Goal: Task Accomplishment & Management: Manage account settings

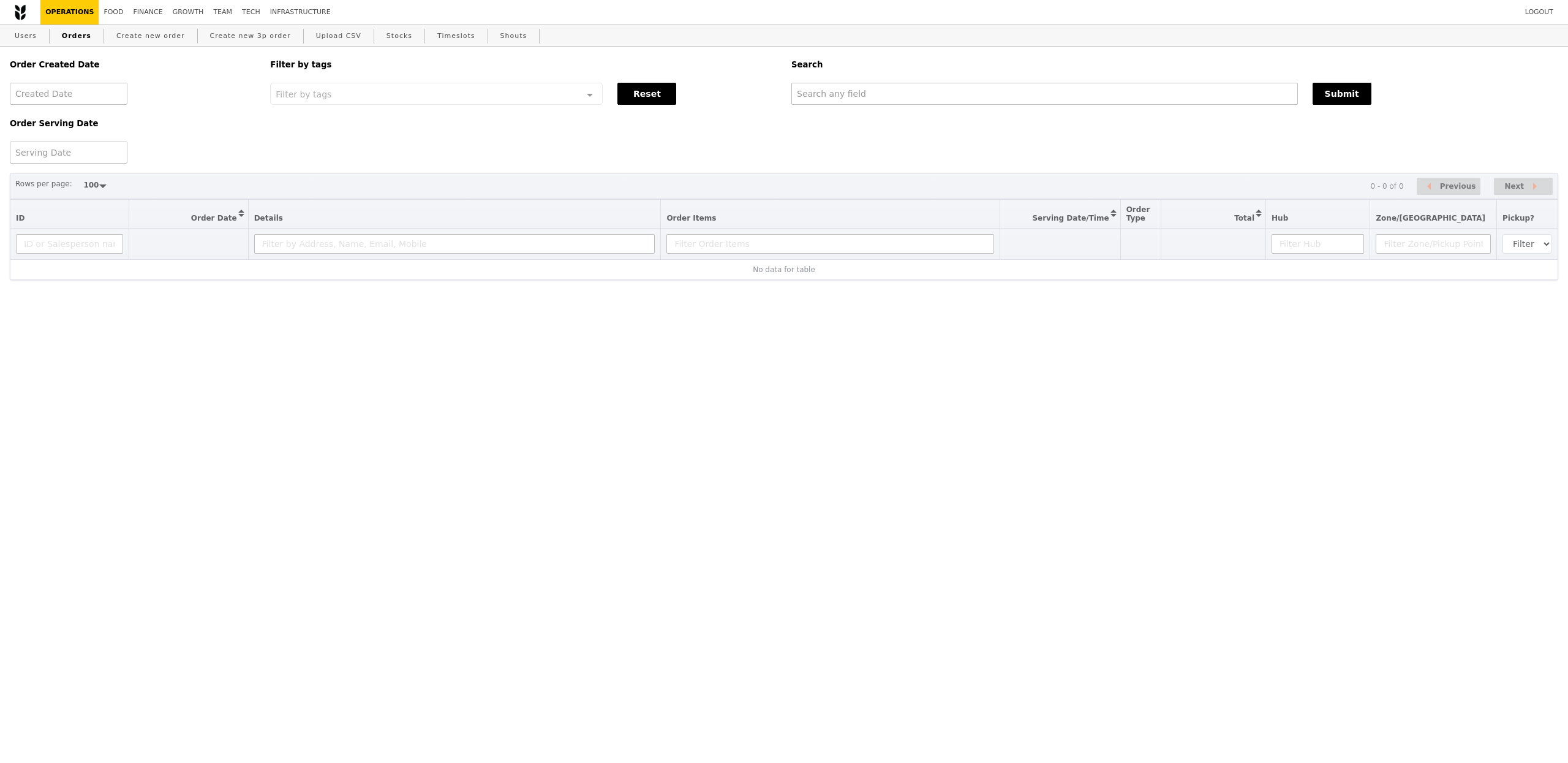
select select "100"
click at [831, 95] on input "text" at bounding box center [1044, 94] width 507 height 22
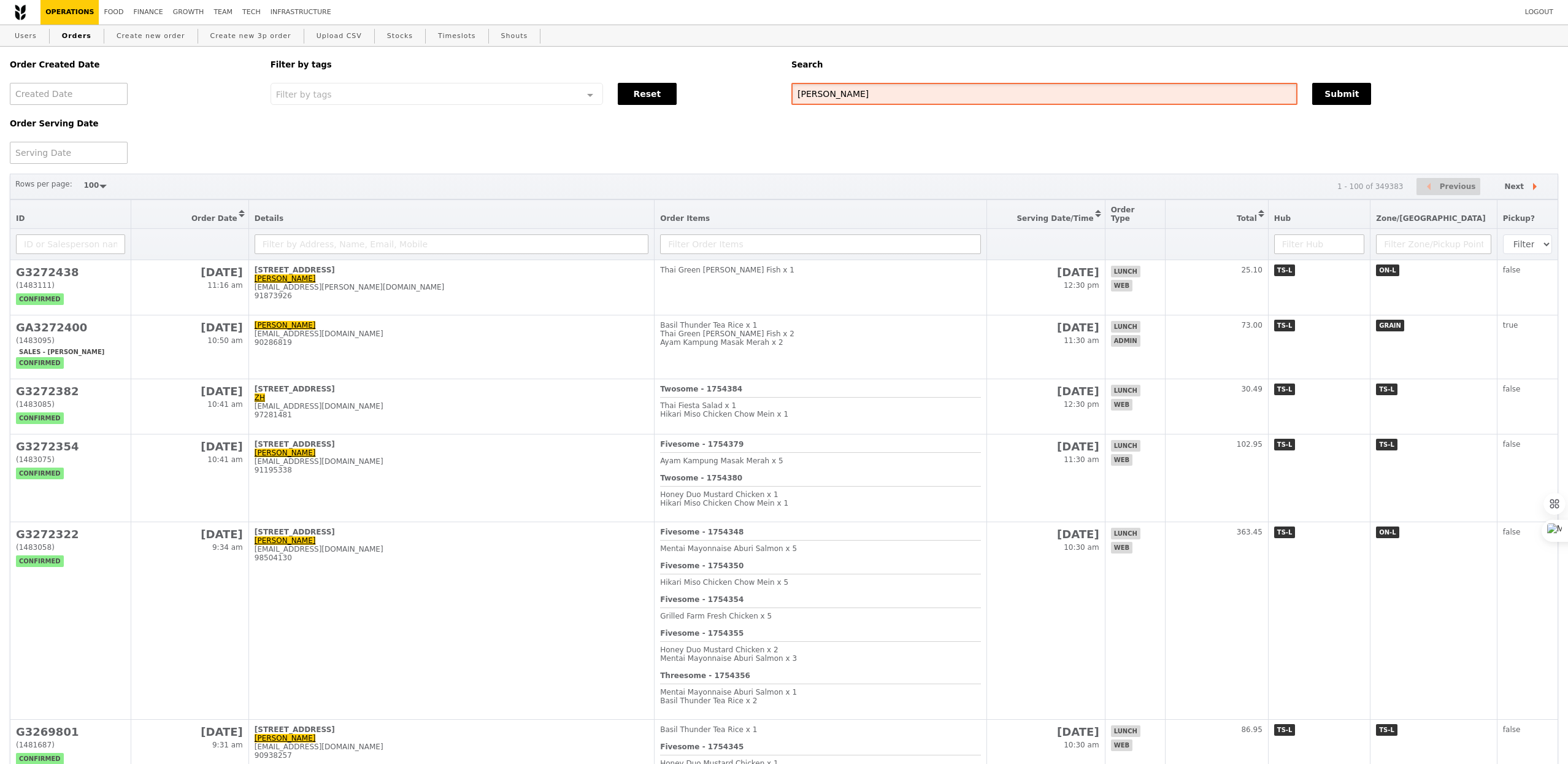
type input "[PERSON_NAME]"
click at [105, 157] on div at bounding box center [68, 152] width 118 height 22
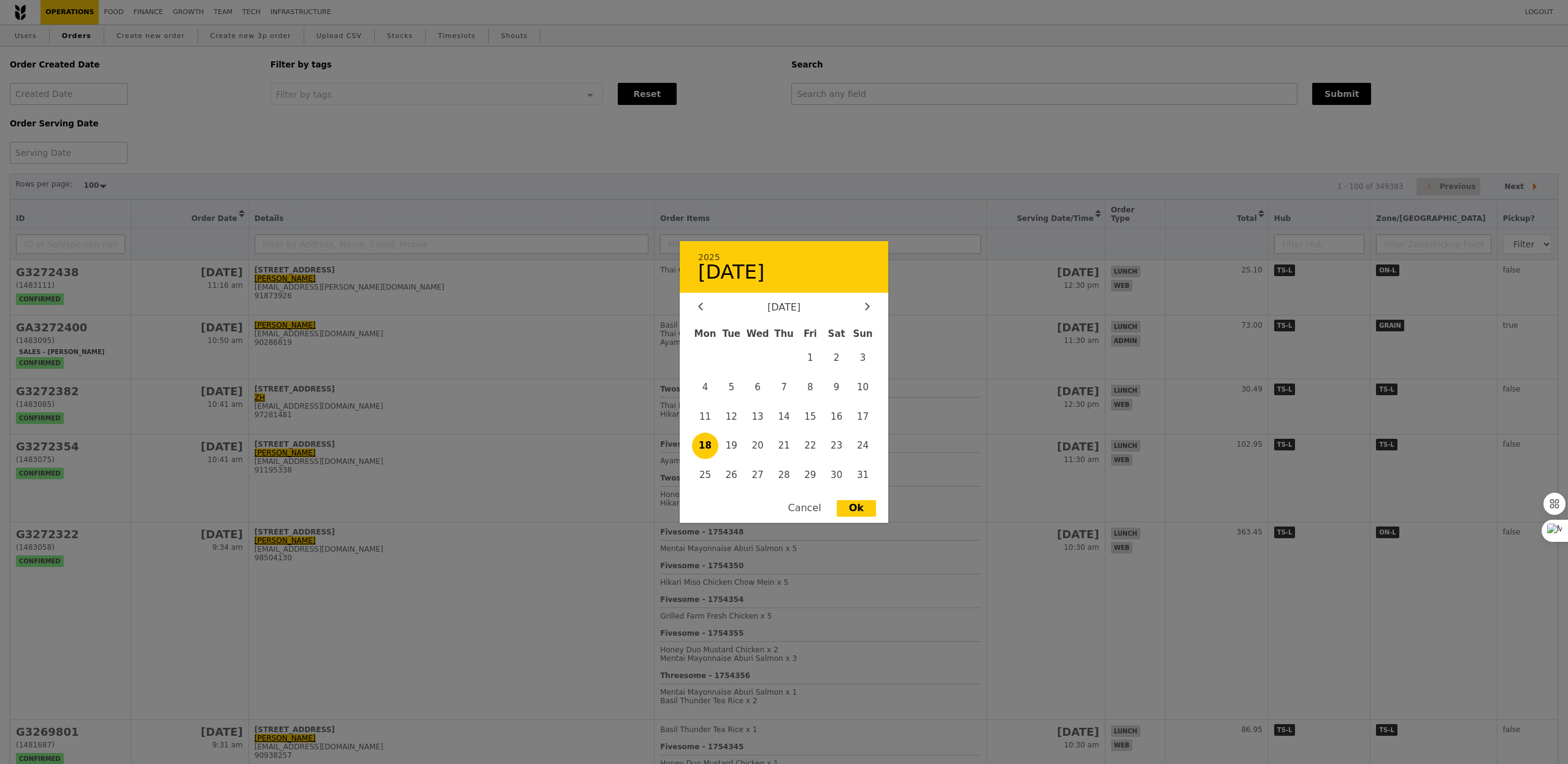
click at [702, 443] on span "18" at bounding box center [705, 445] width 26 height 26
type input "[DATE]"
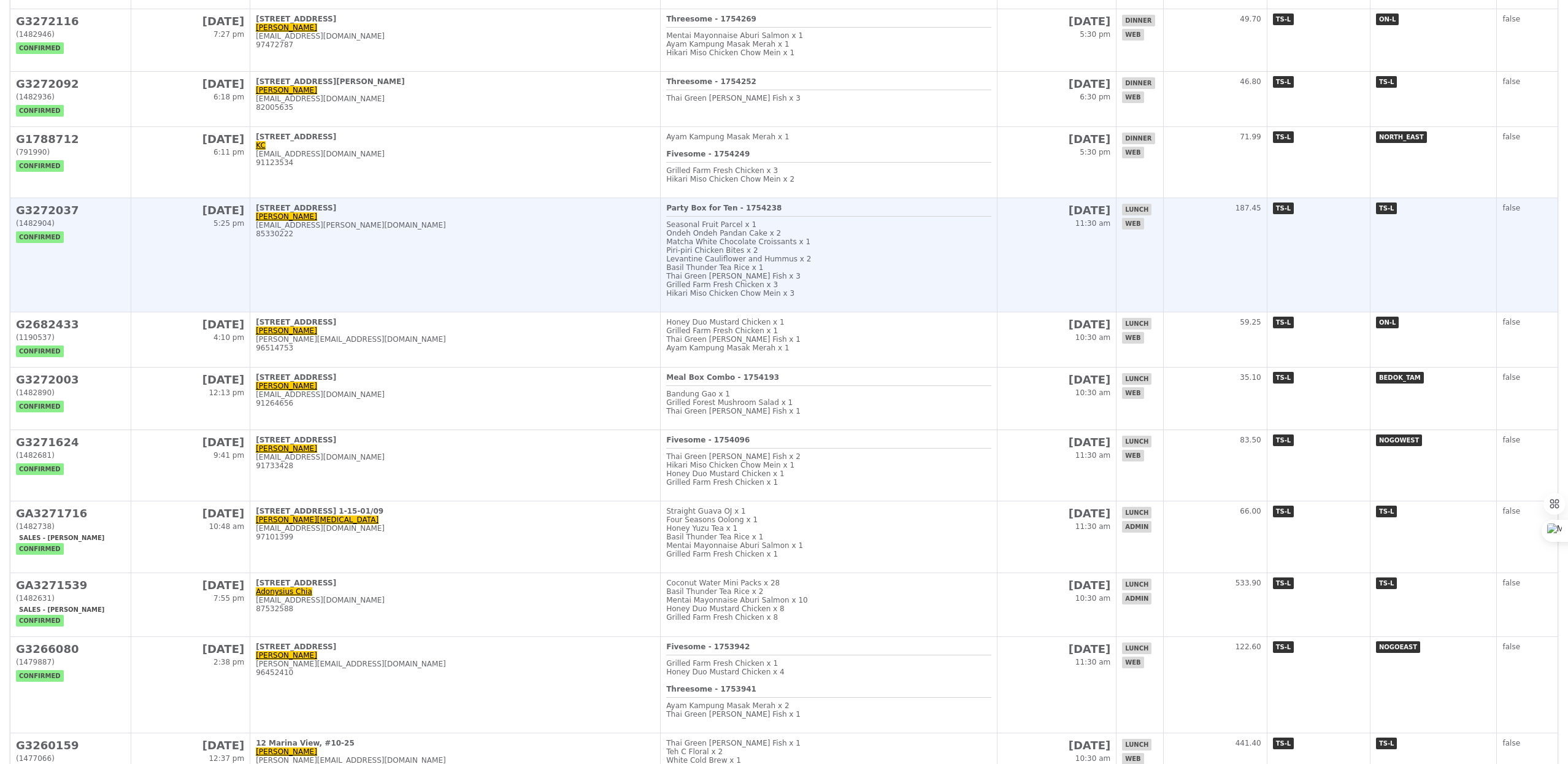
scroll to position [698, 0]
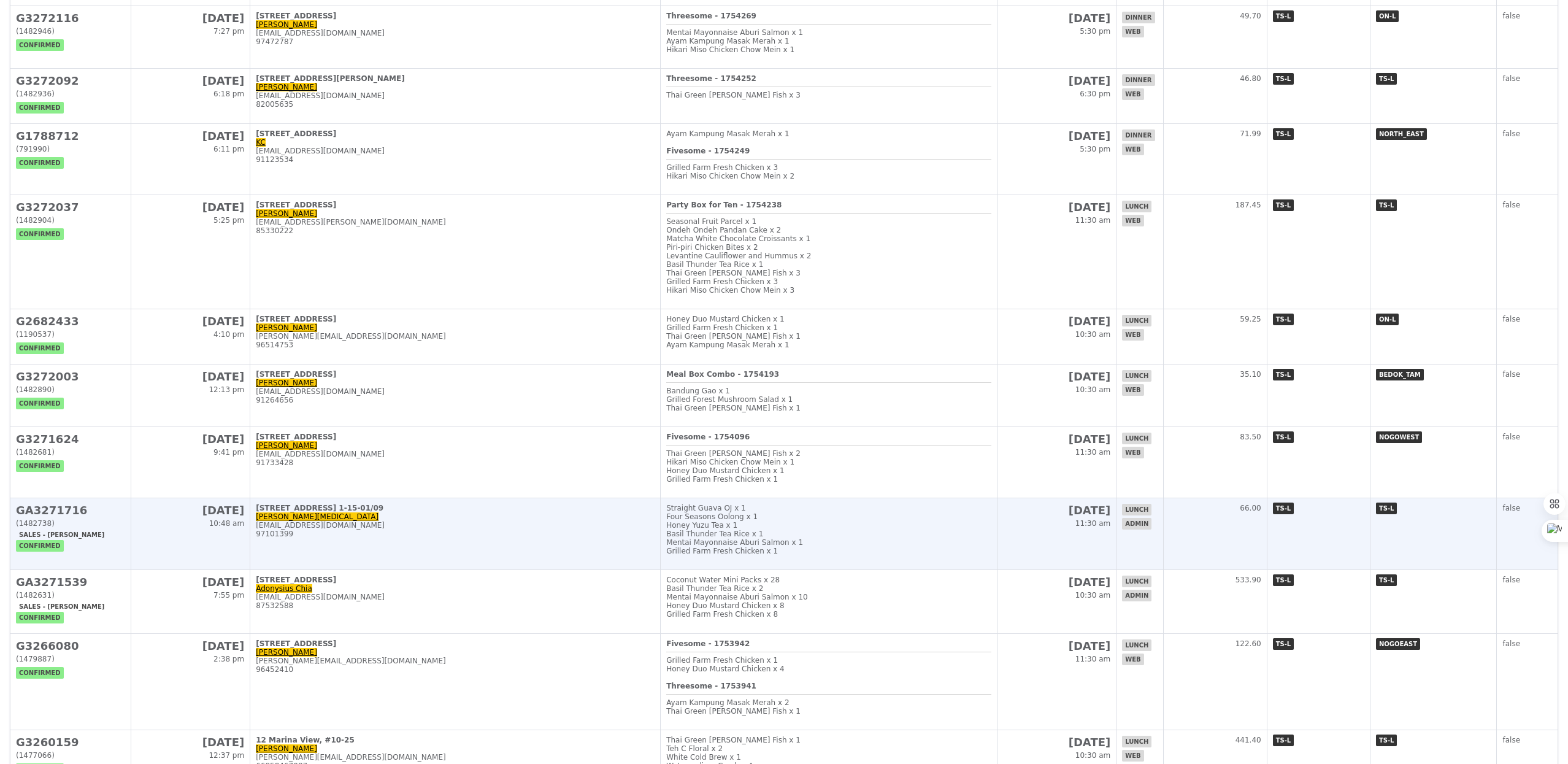
click at [538, 570] on td "[STREET_ADDRESS] 1-15-01/09 [PERSON_NAME][MEDICAL_DATA] [PERSON_NAME][EMAIL_ADD…" at bounding box center [455, 534] width 411 height 72
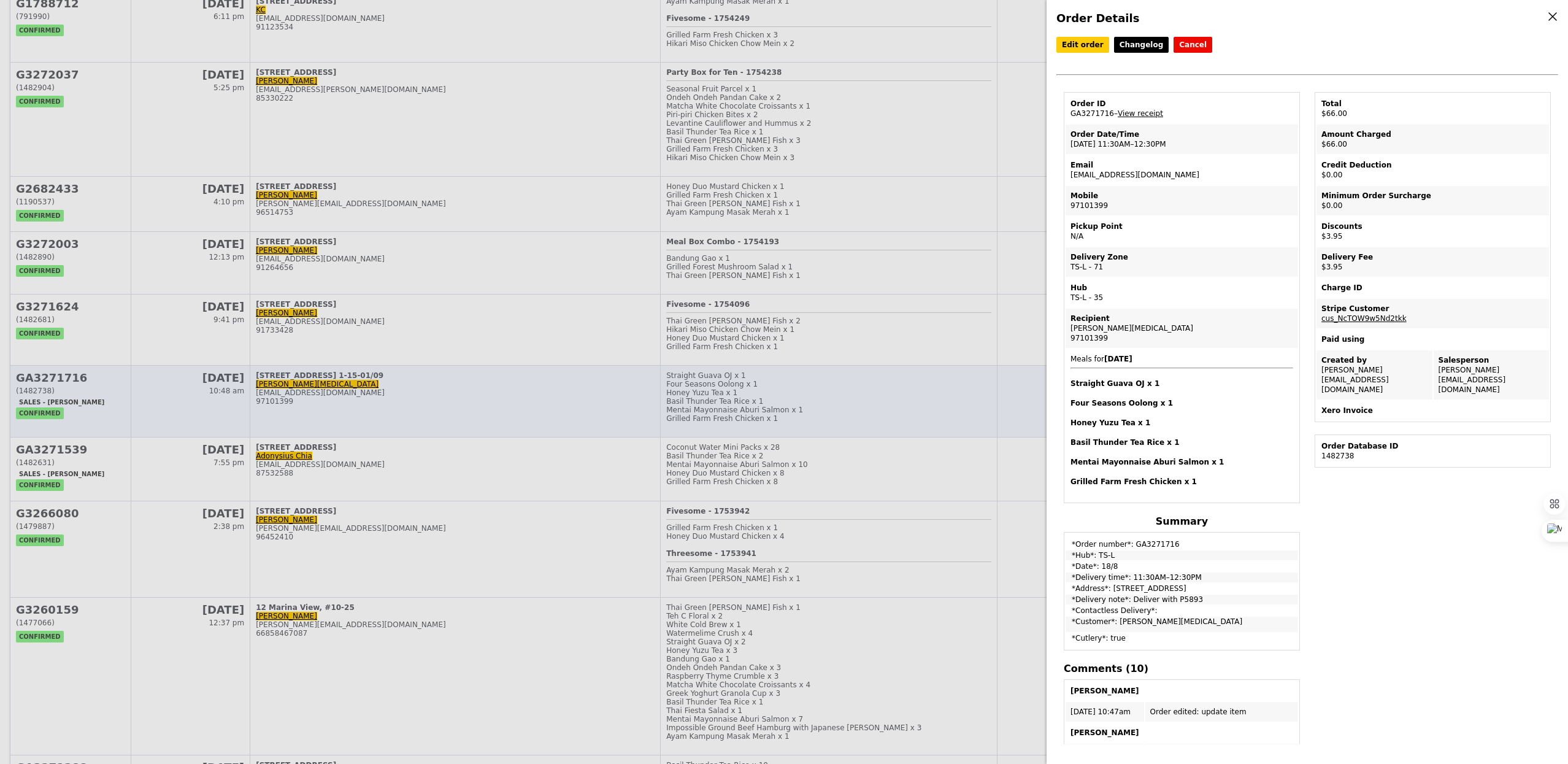
click at [538, 582] on div "Order Details Edit order Changelog Cancel Order ID GA3271716 – View receipt Ord…" at bounding box center [784, 382] width 1568 height 764
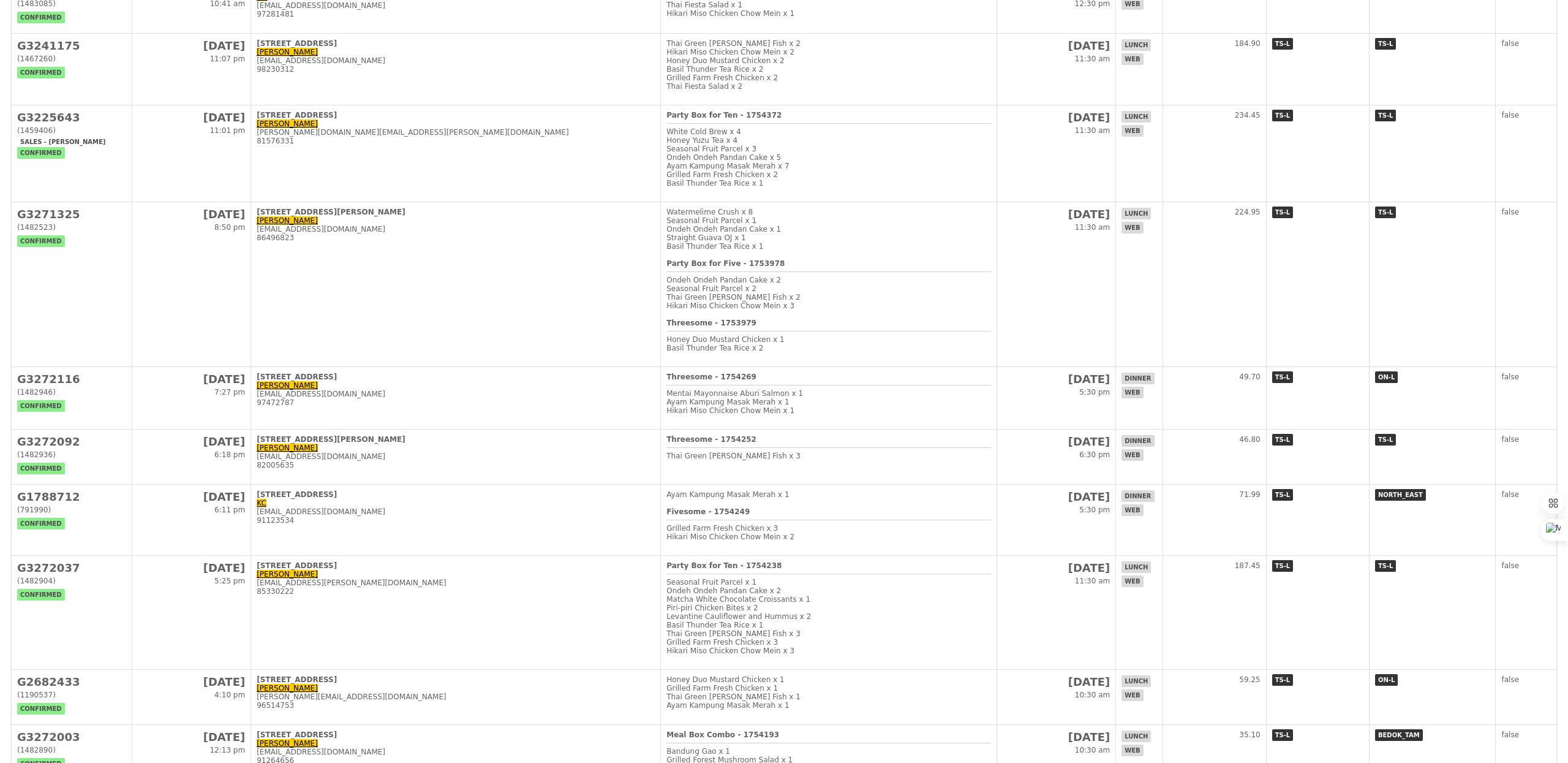
scroll to position [0, 0]
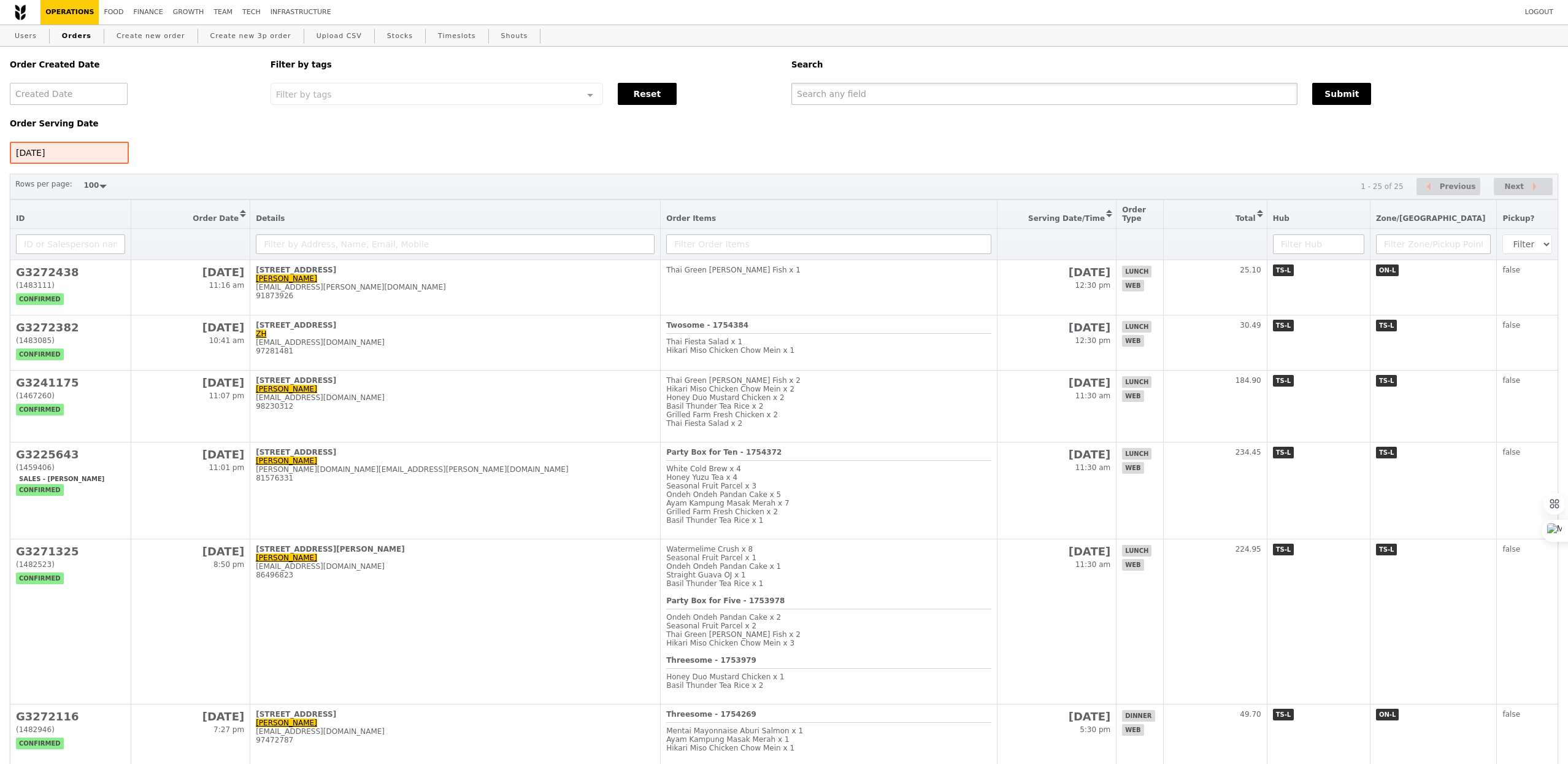
click at [869, 99] on input "text" at bounding box center [1044, 94] width 506 height 22
type input "[PERSON_NAME]"
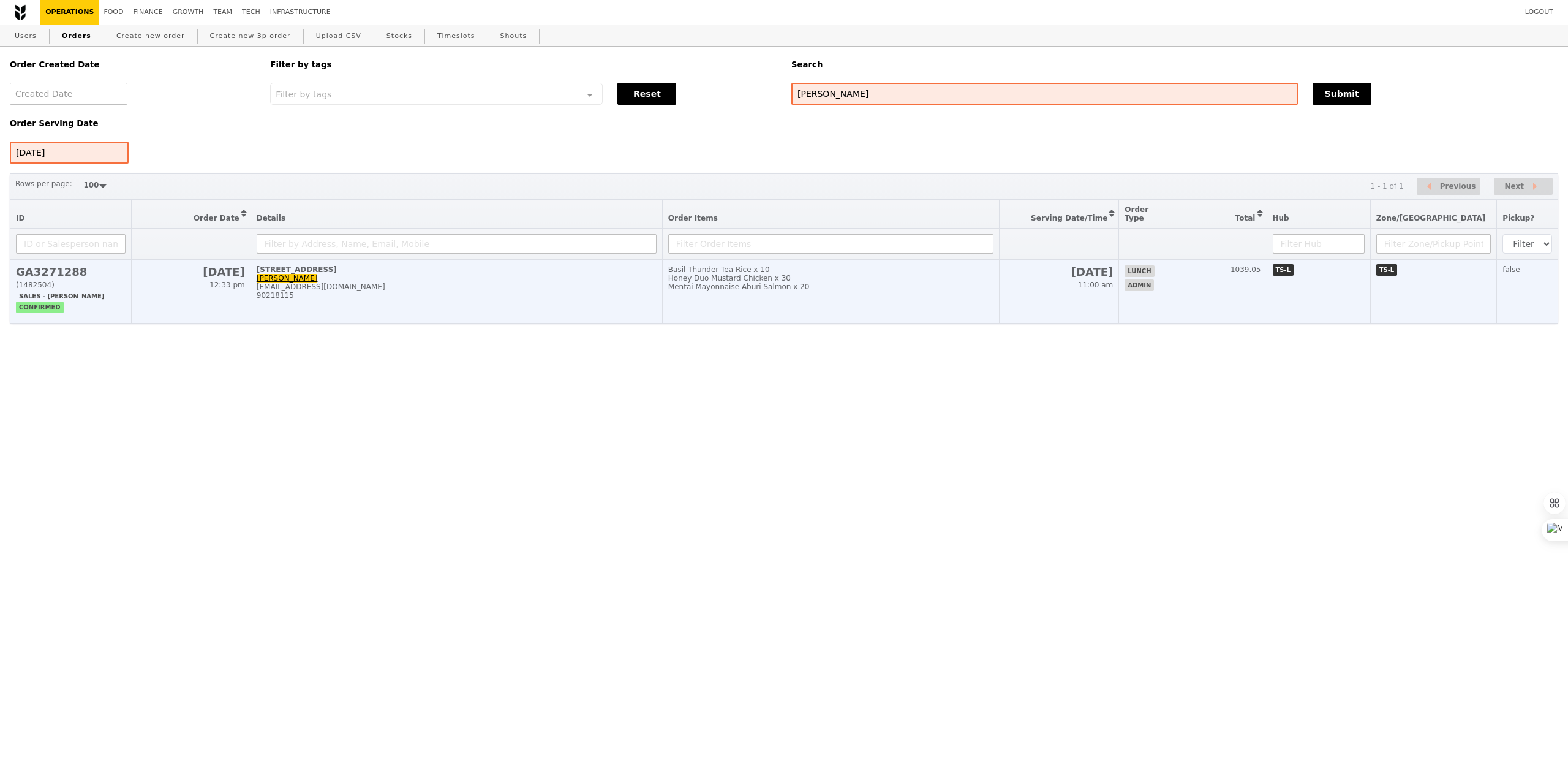
click at [478, 311] on td "[STREET_ADDRESS] [PERSON_NAME] [PERSON_NAME][EMAIL_ADDRESS][DOMAIN_NAME] 902181…" at bounding box center [456, 292] width 412 height 64
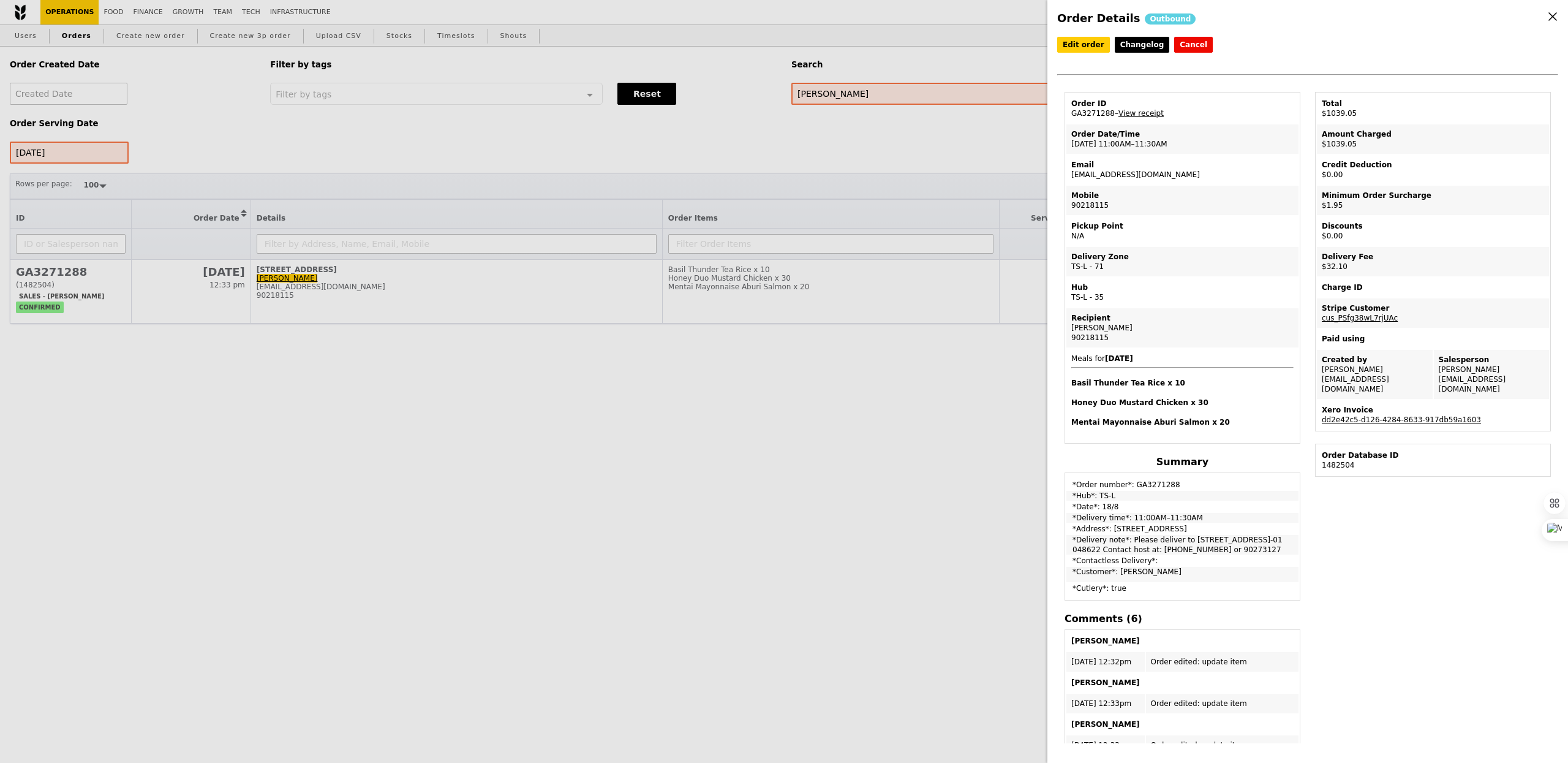
click at [1090, 118] on td "Order ID GA3271288 – View receipt" at bounding box center [1182, 108] width 232 height 29
copy td "GA3271288"
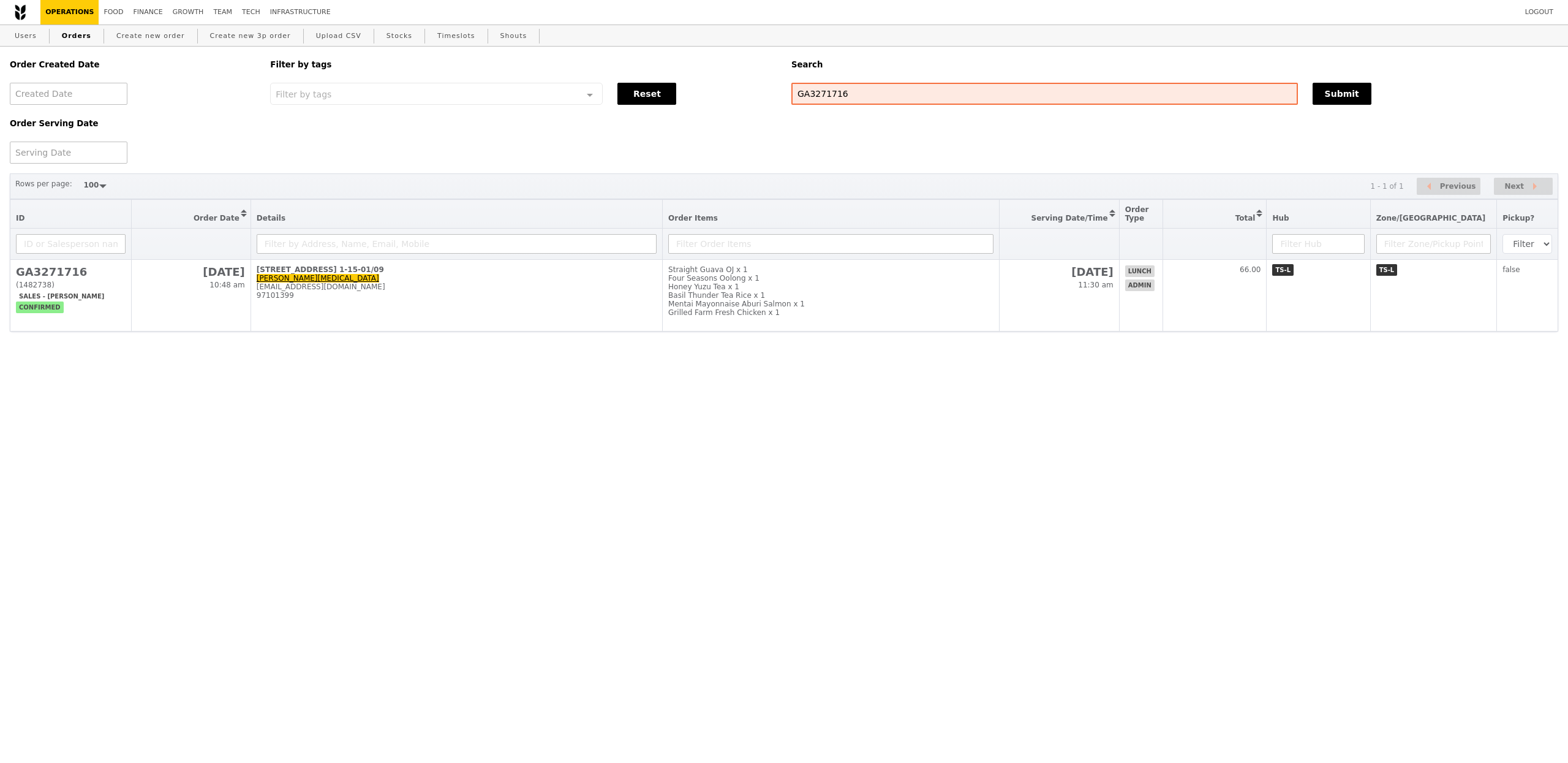
select select "100"
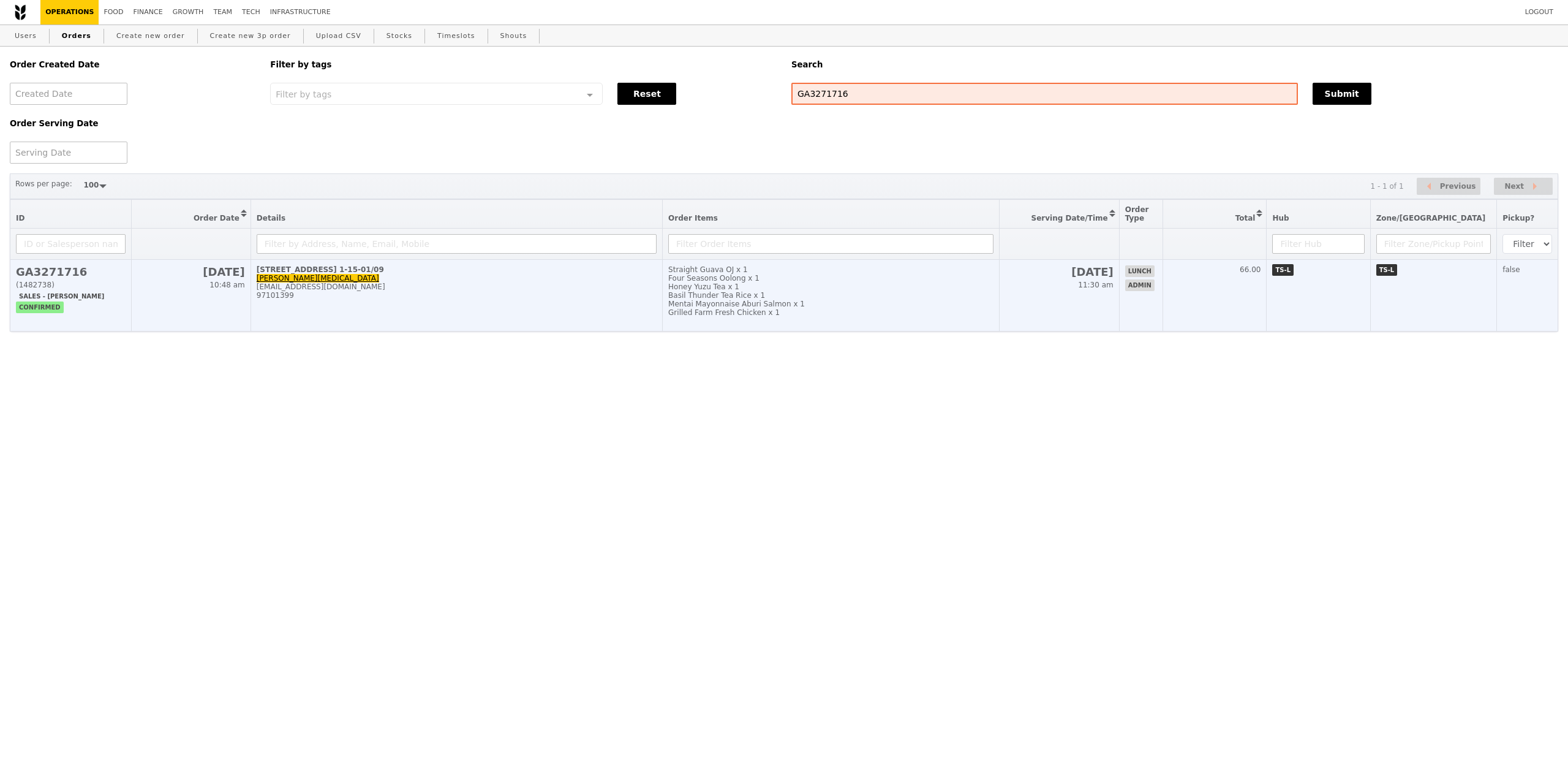
click at [826, 277] on div "Four Seasons Oolong x 1" at bounding box center [830, 277] width 325 height 8
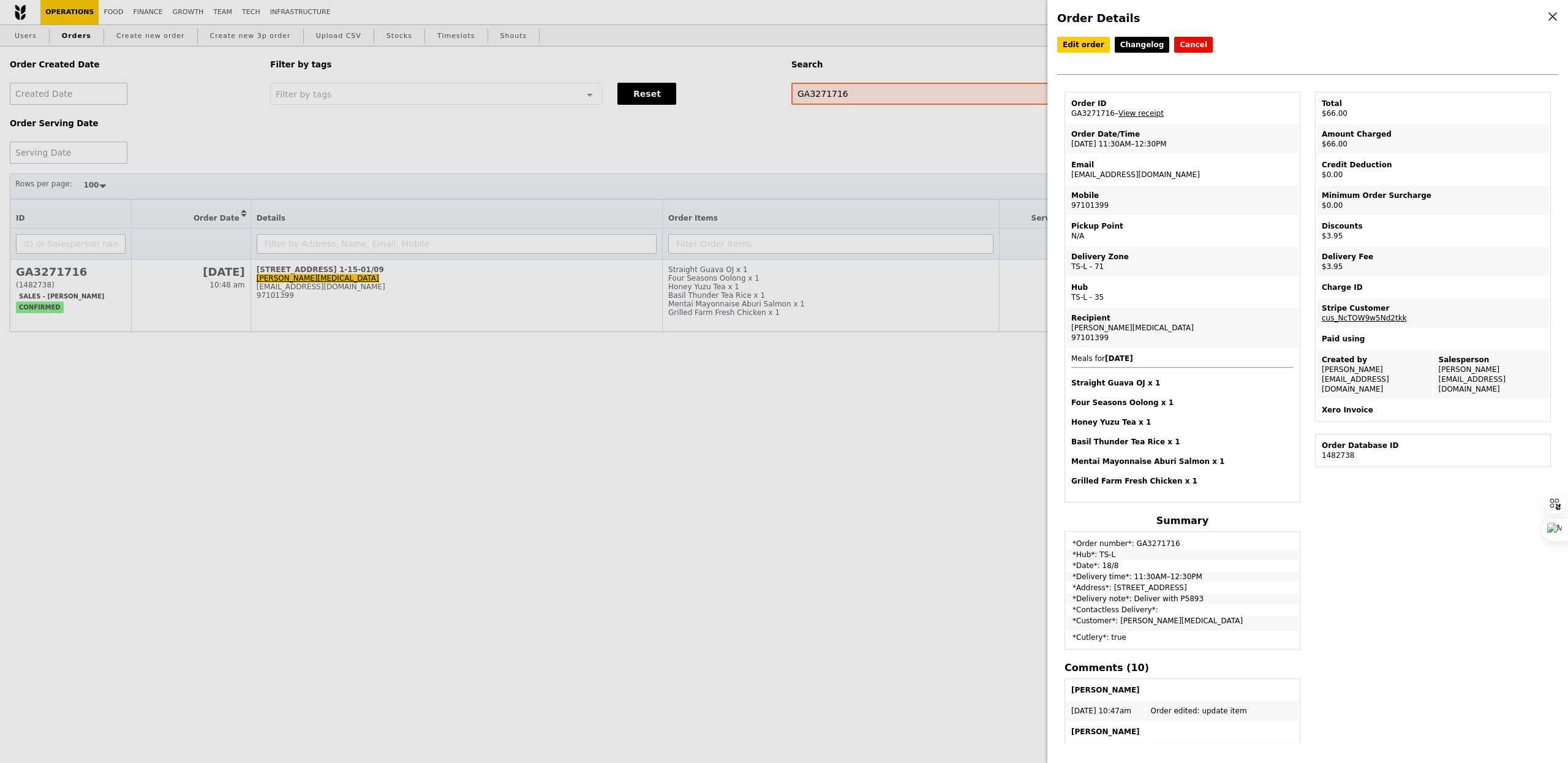
click at [1108, 116] on td "Order ID GA3271716 – View receipt" at bounding box center [1182, 108] width 232 height 29
click at [1095, 117] on td "Order ID GA3271716 – View receipt" at bounding box center [1182, 108] width 232 height 29
copy td "GA3271716"
